Goal: Transaction & Acquisition: Download file/media

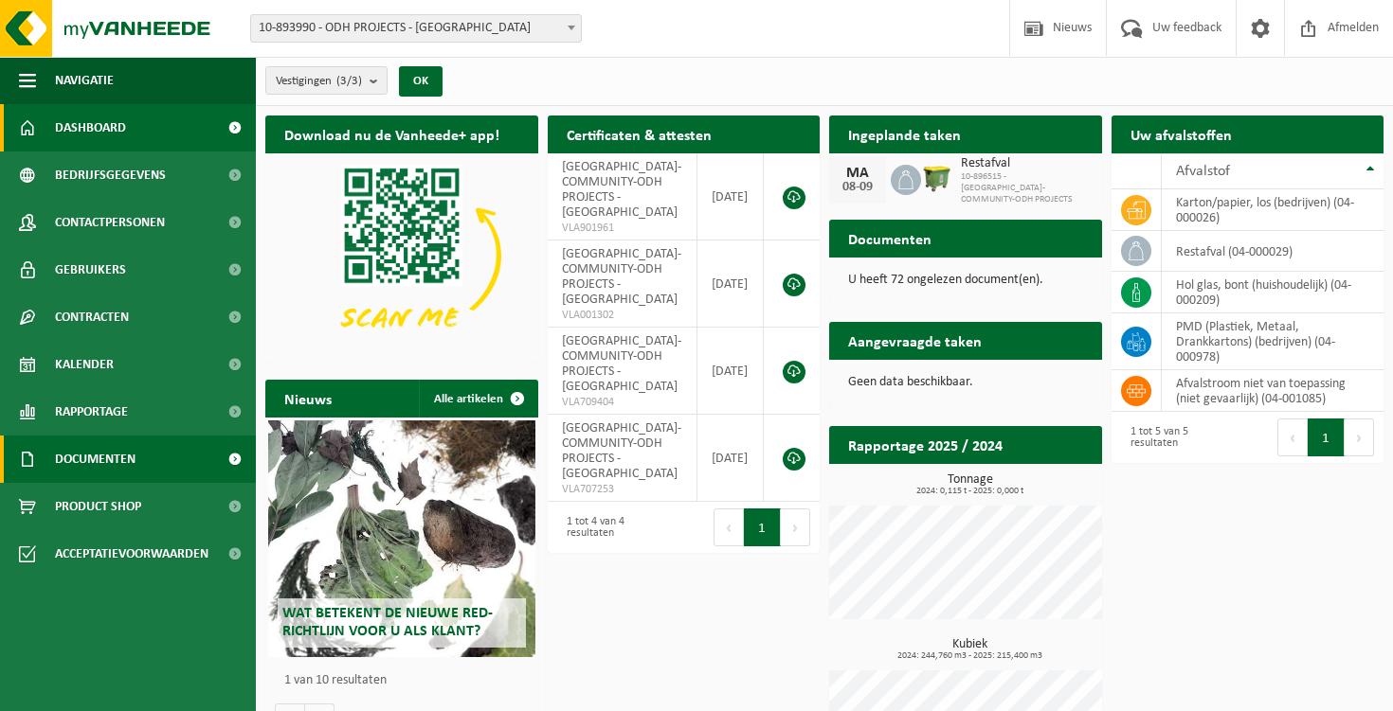
click at [143, 451] on link "Documenten" at bounding box center [128, 459] width 256 height 47
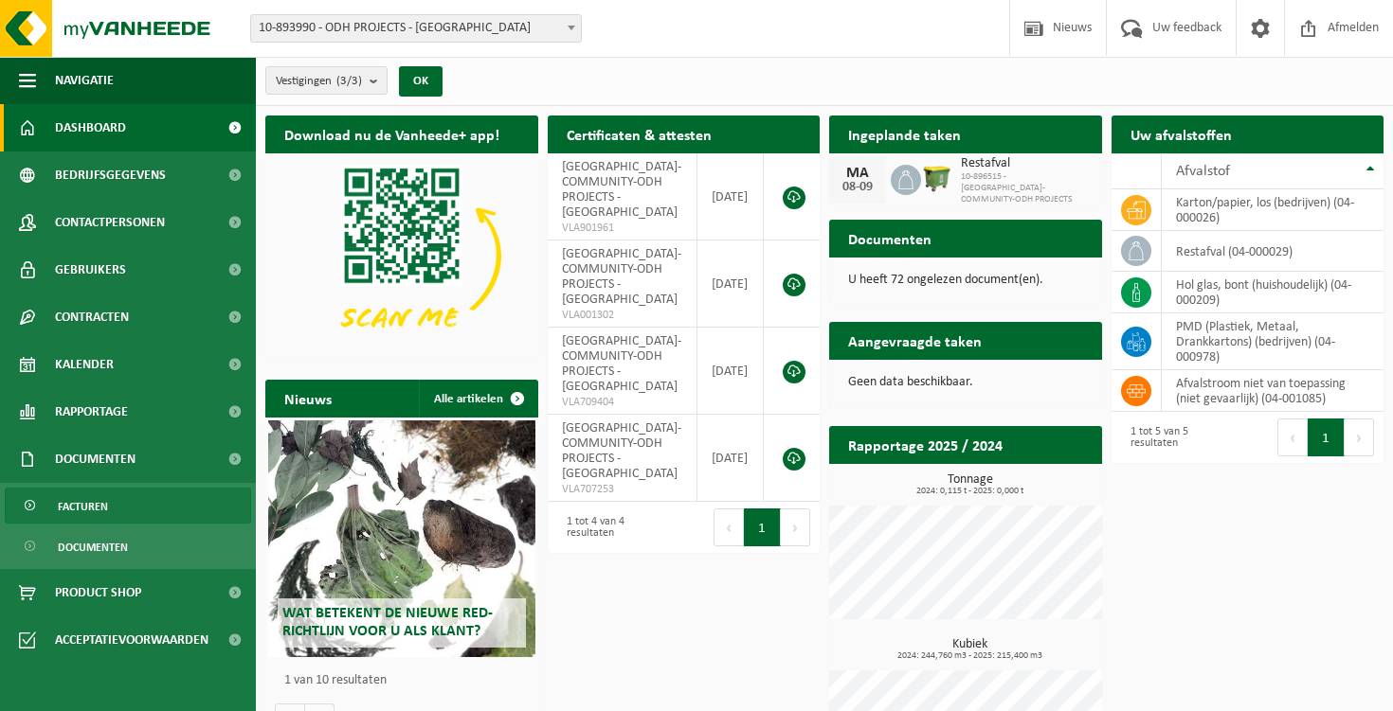
click at [124, 519] on link "Facturen" at bounding box center [128, 506] width 246 height 36
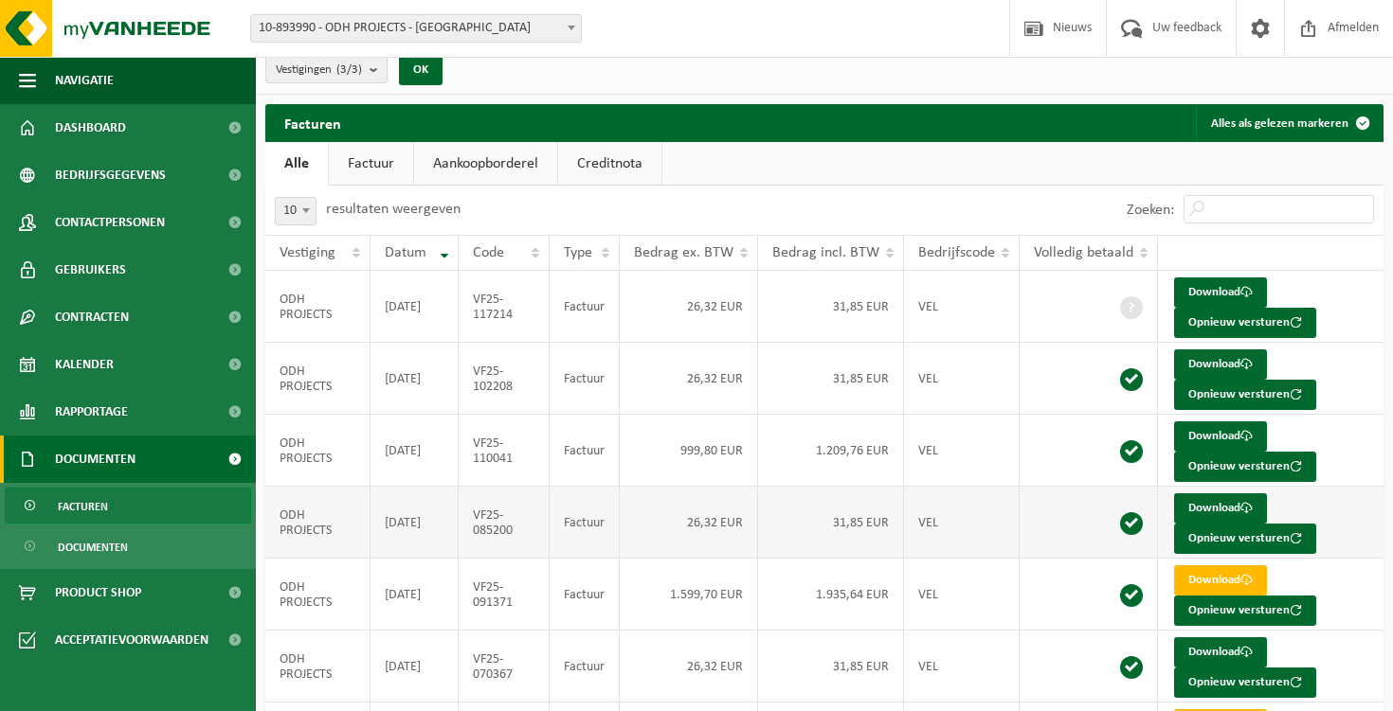
scroll to position [20, 0]
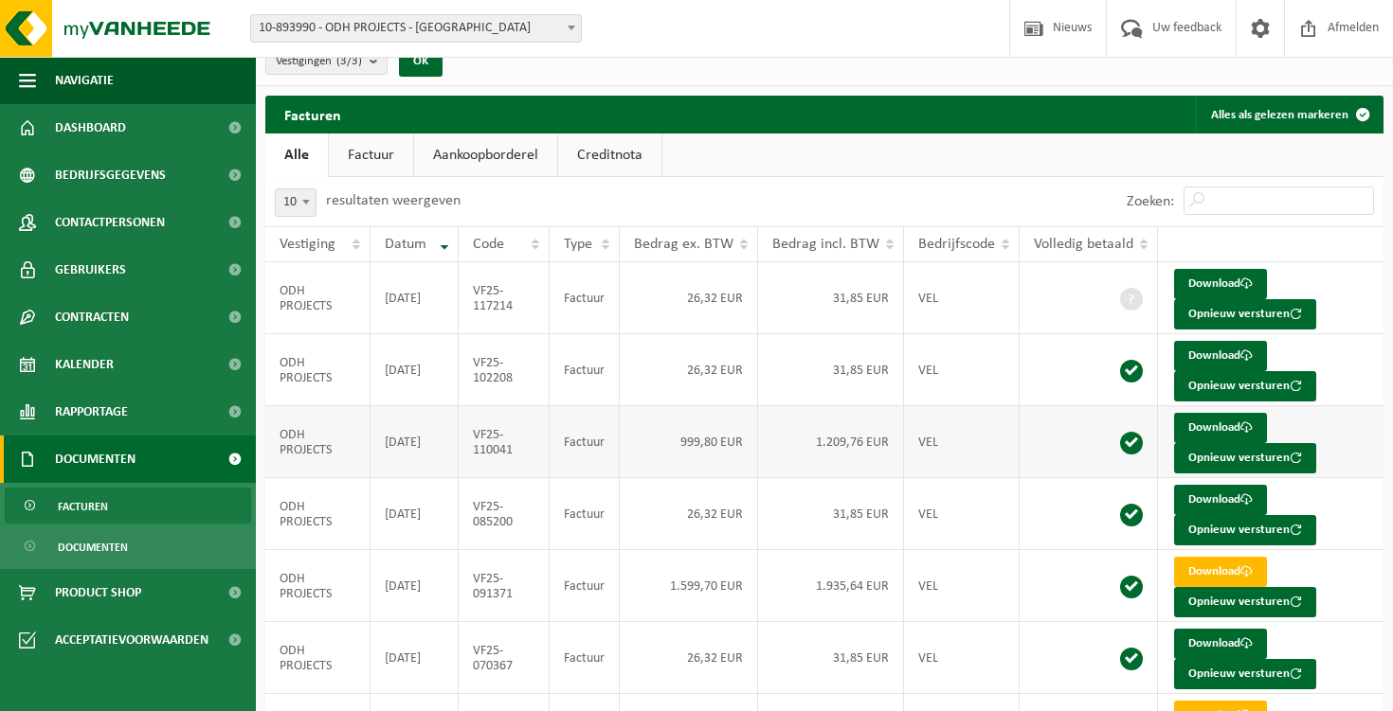
click at [661, 446] on td "999,80 EUR" at bounding box center [689, 442] width 138 height 72
click at [1206, 430] on link "Download" at bounding box center [1220, 428] width 93 height 30
